Goal: Find specific page/section: Find specific page/section

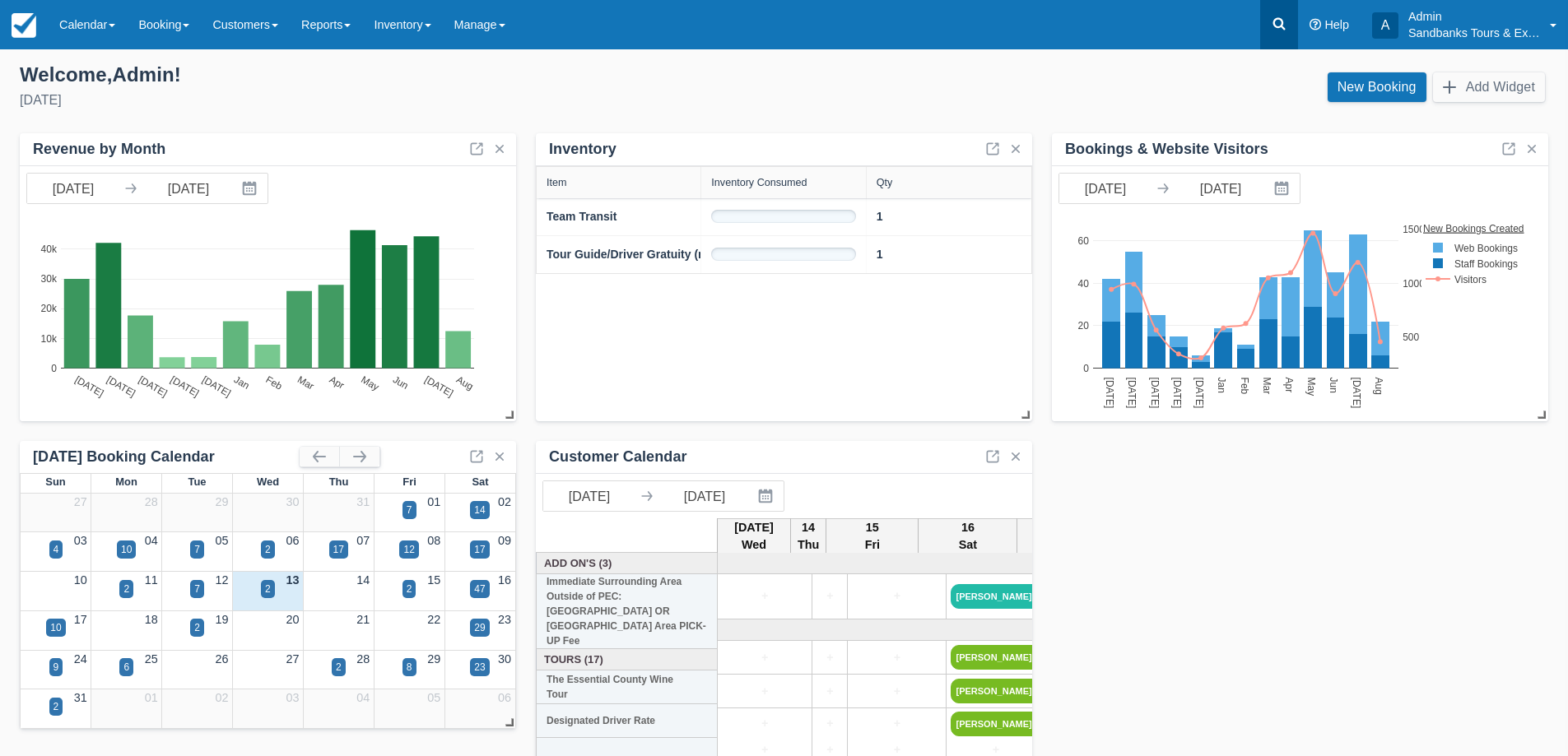
click at [1275, 24] on icon at bounding box center [1280, 24] width 12 height 12
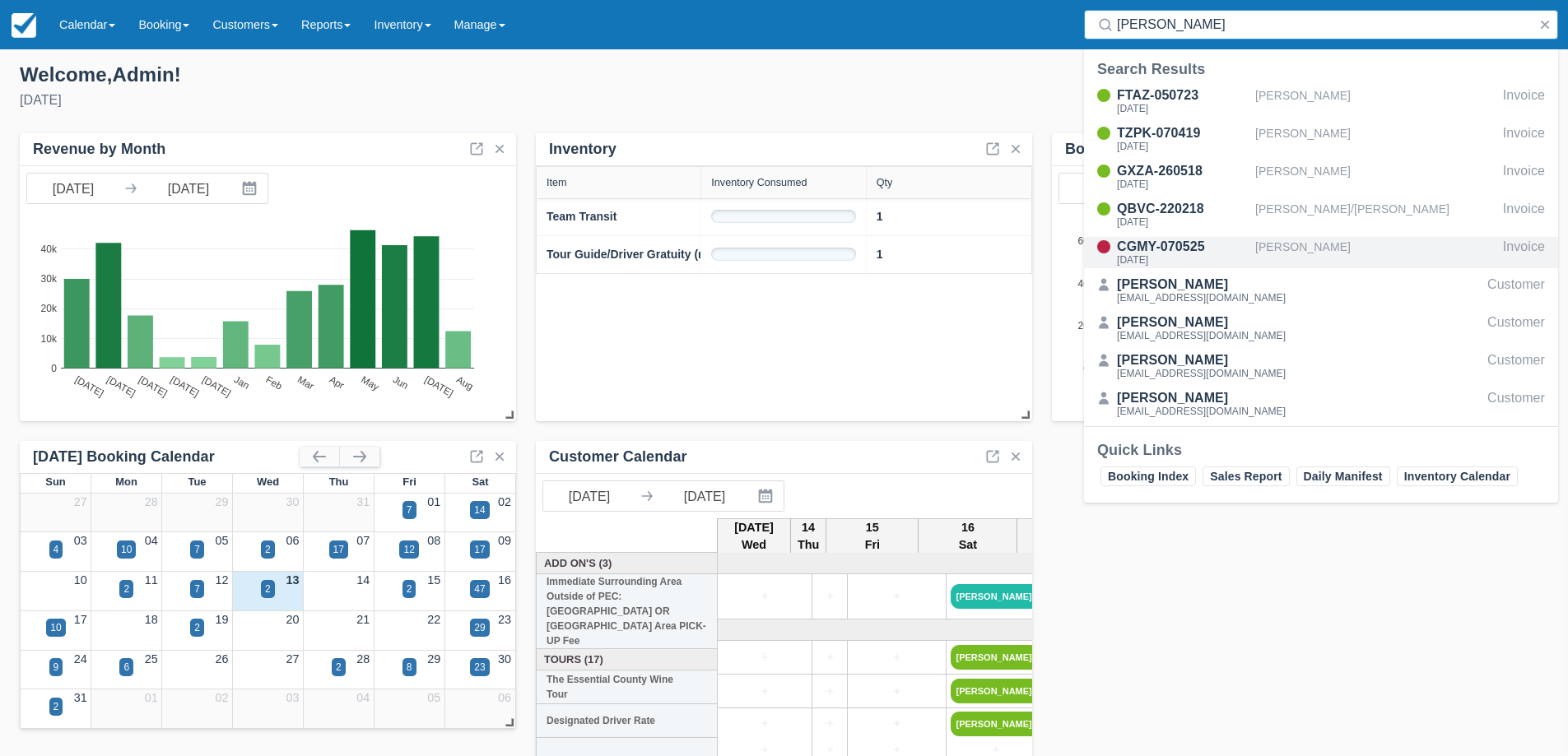
type input "[PERSON_NAME]"
click at [1283, 247] on div "[PERSON_NAME]" at bounding box center [1375, 253] width 241 height 31
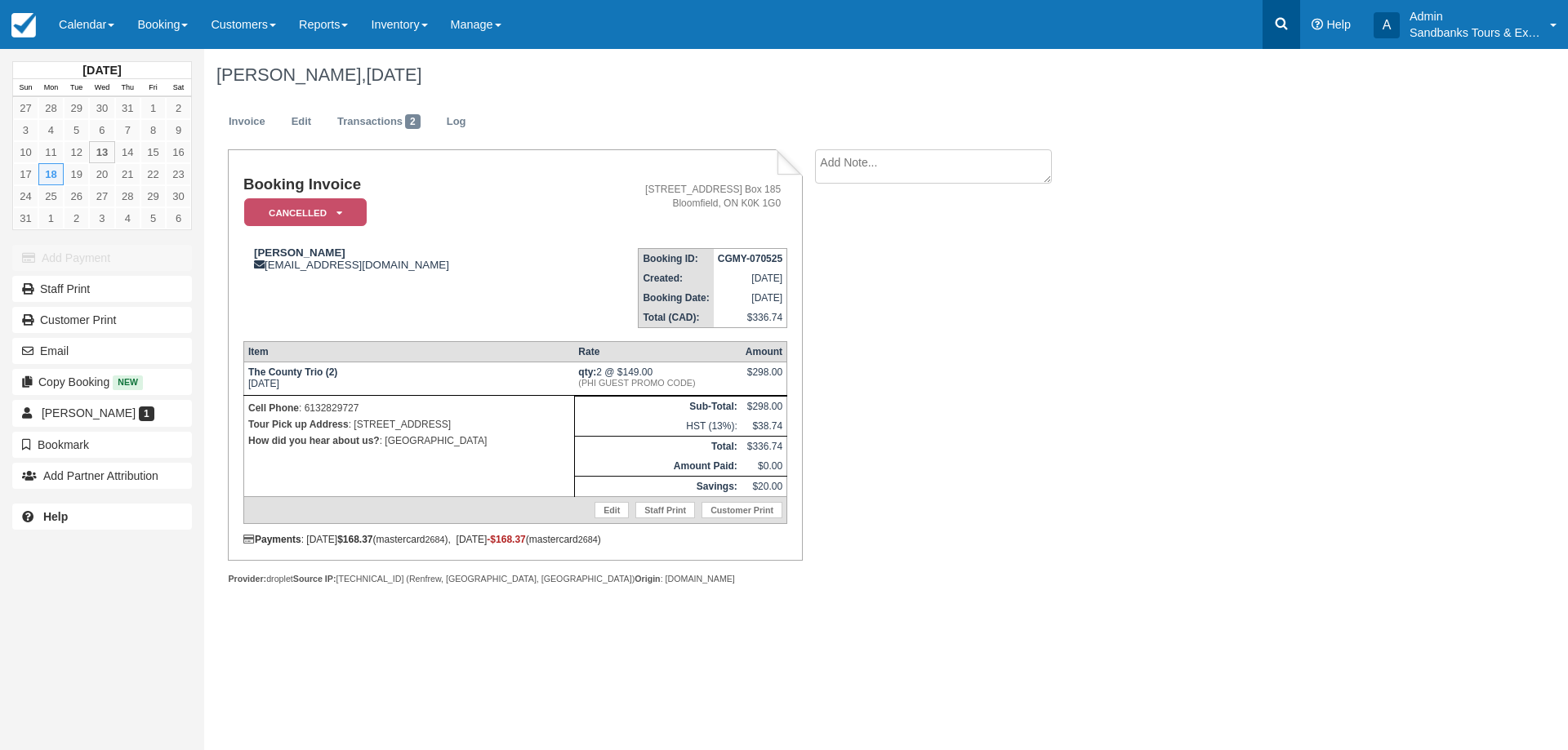
click at [1276, 21] on icon at bounding box center [1281, 24] width 12 height 12
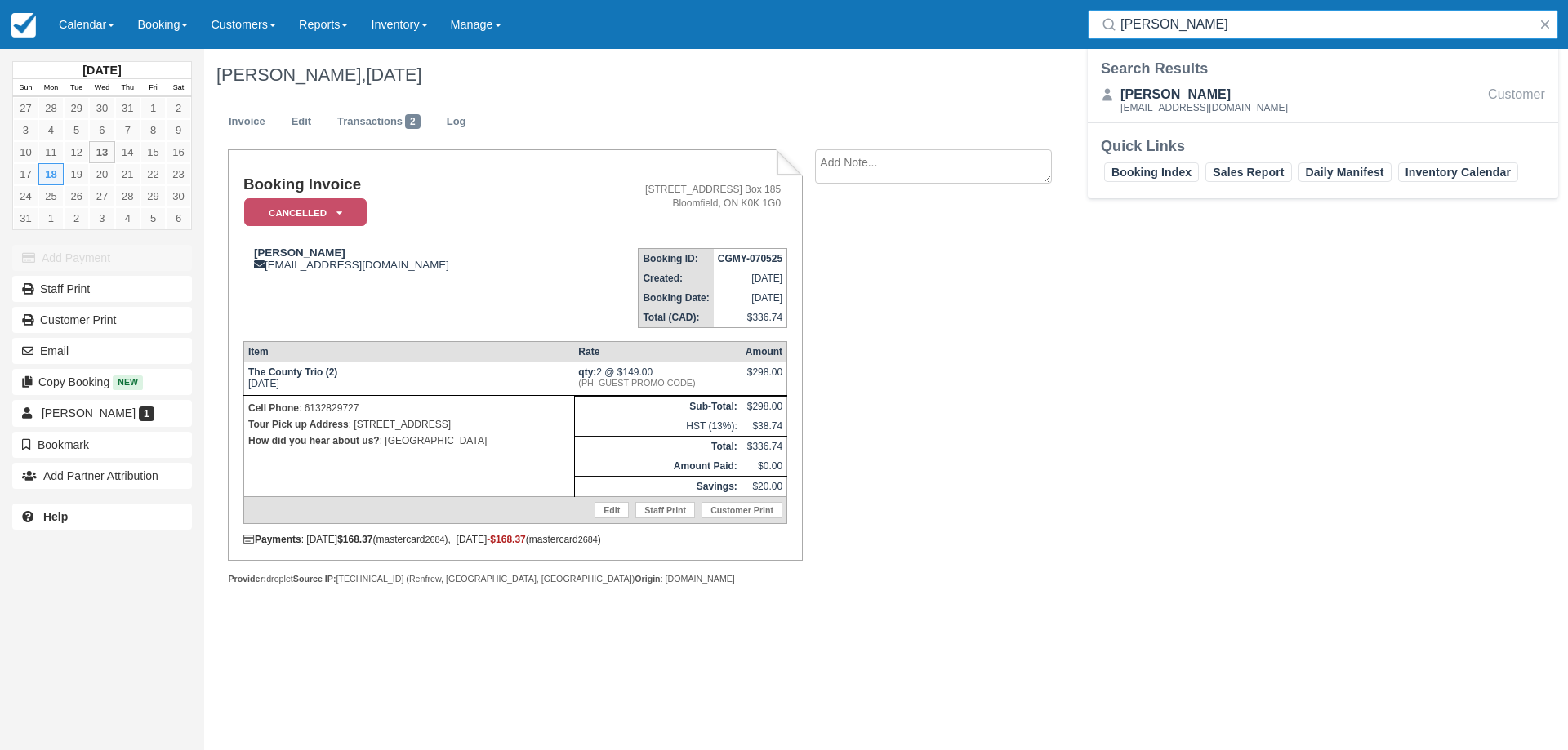
click at [1144, 24] on input "[PERSON_NAME]" at bounding box center [1326, 24] width 411 height 29
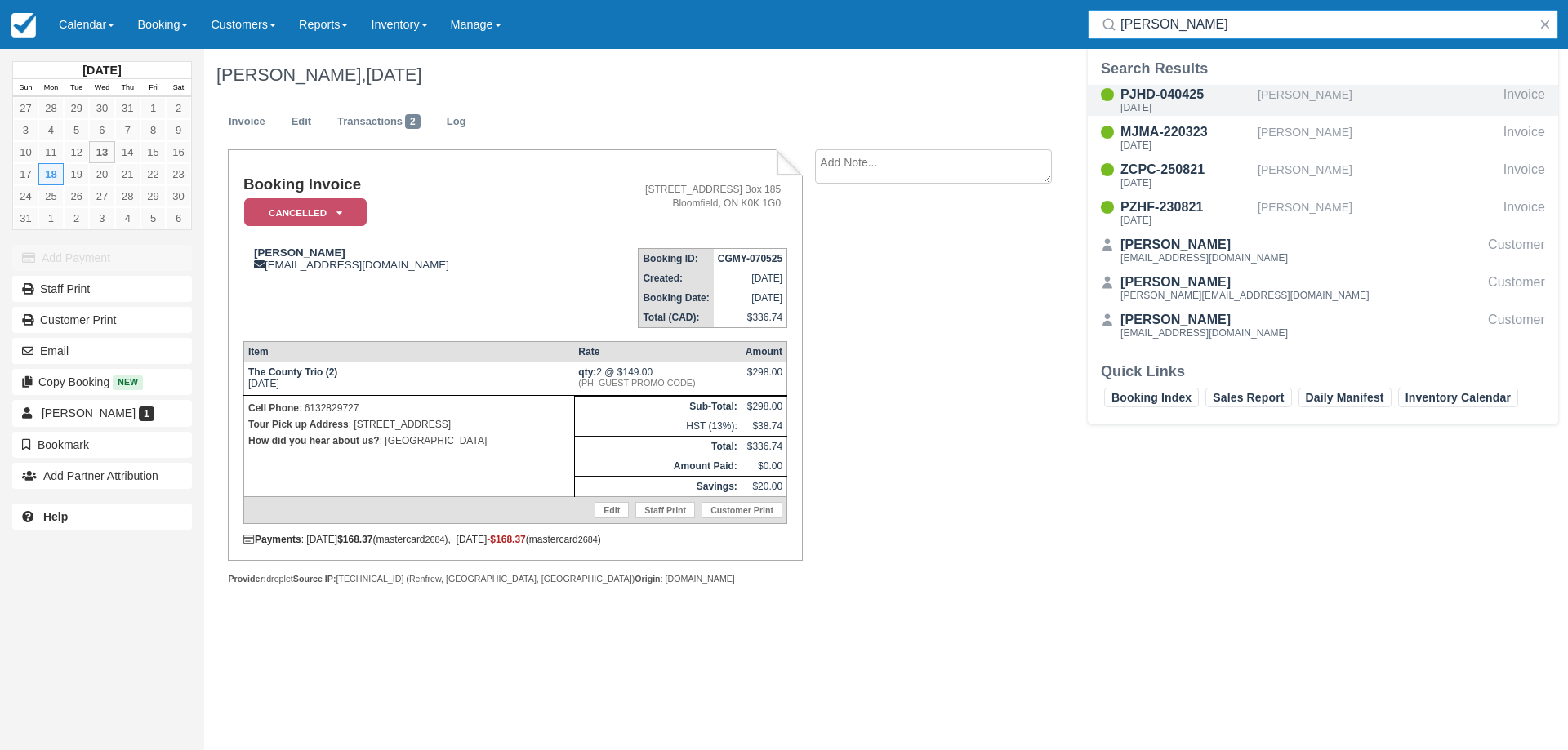
type input "[PERSON_NAME]"
click at [1164, 96] on div "PJHD-040425" at bounding box center [1186, 94] width 131 height 19
